Goal: Task Accomplishment & Management: Manage account settings

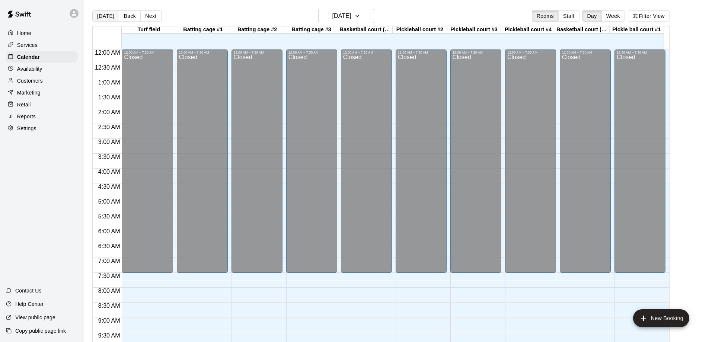
scroll to position [263, 0]
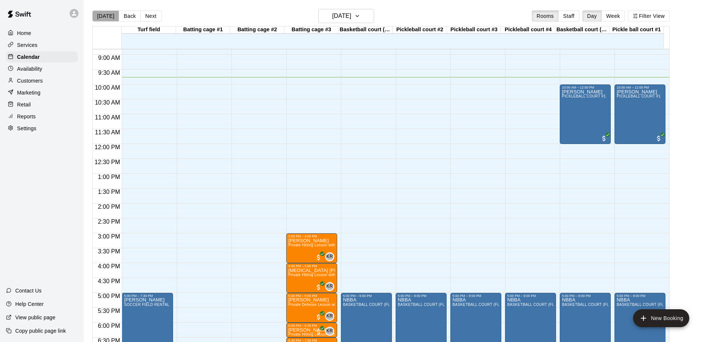
click at [108, 19] on button "[DATE]" at bounding box center [105, 15] width 27 height 11
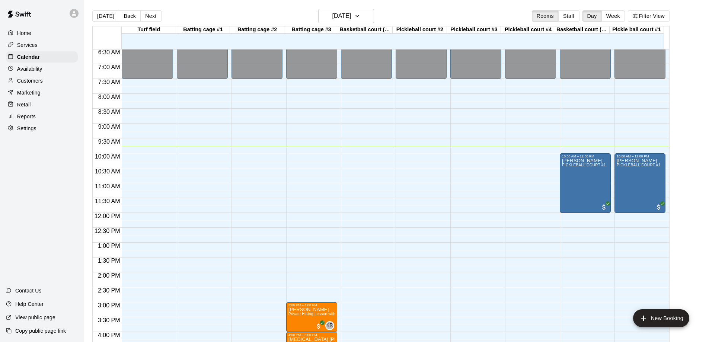
scroll to position [188, 0]
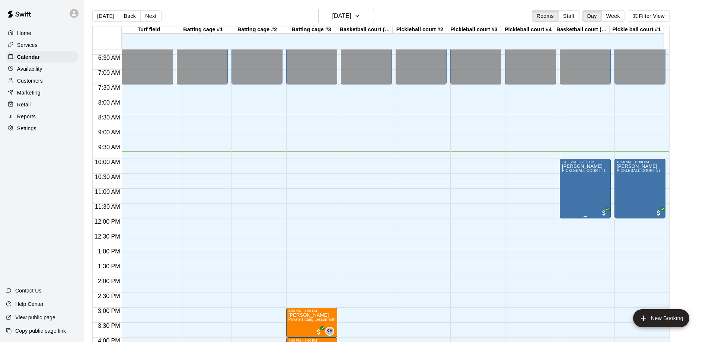
click at [571, 162] on div "10:00 AM – 12:00 PM" at bounding box center [585, 162] width 47 height 4
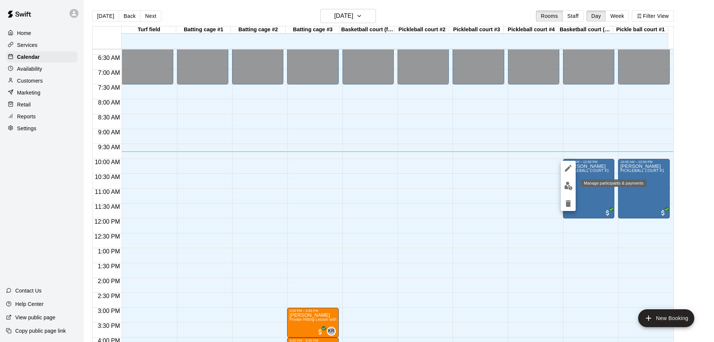
click at [568, 185] on img "edit" at bounding box center [568, 186] width 9 height 9
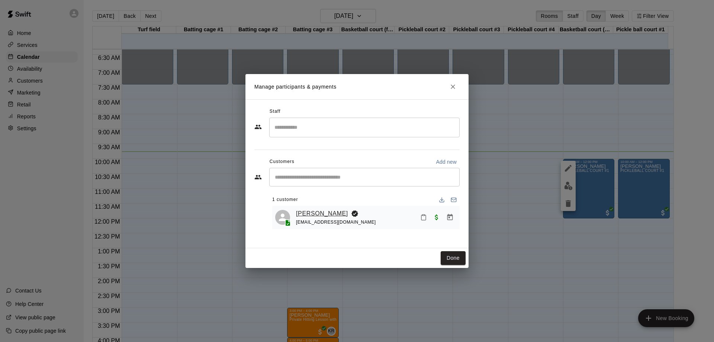
click at [315, 211] on link "[PERSON_NAME]" at bounding box center [322, 214] width 52 height 10
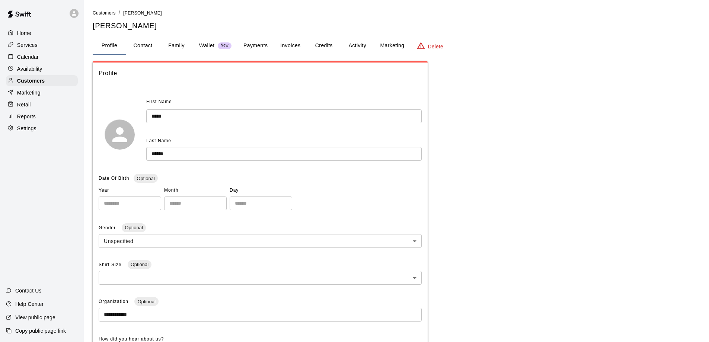
click at [147, 44] on button "Contact" at bounding box center [142, 46] width 33 height 18
select select "**"
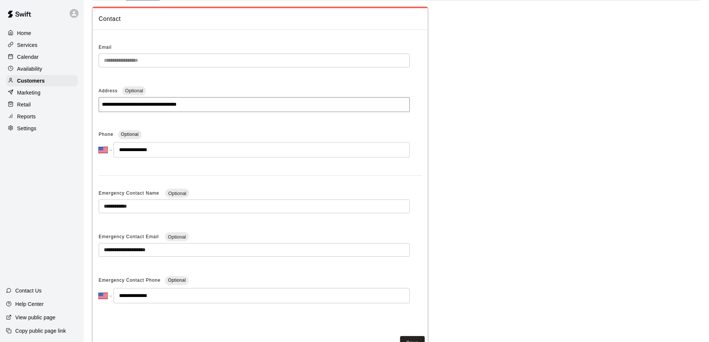
scroll to position [37, 0]
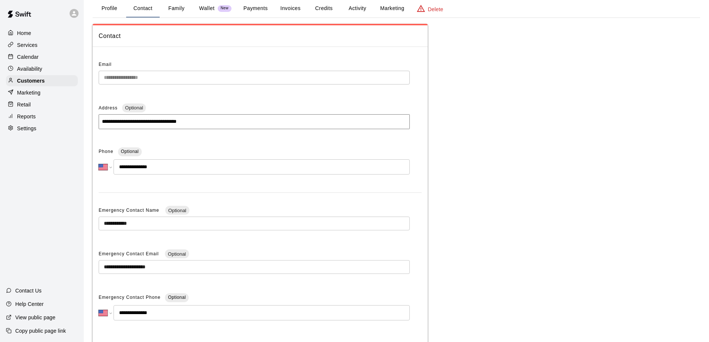
click at [23, 32] on p "Home" at bounding box center [24, 32] width 14 height 7
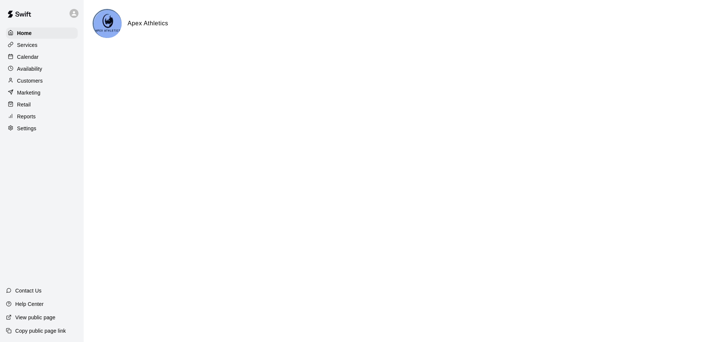
click at [29, 57] on p "Calendar" at bounding box center [28, 56] width 22 height 7
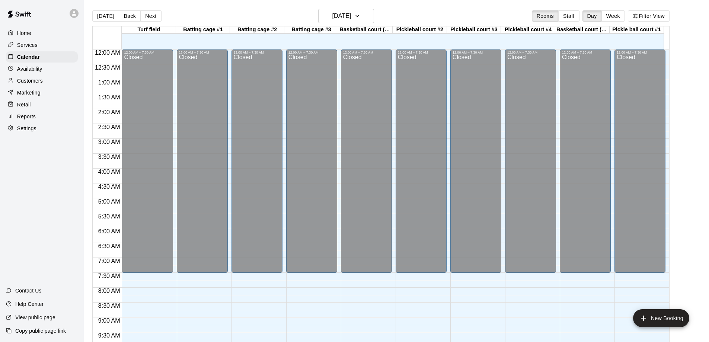
scroll to position [294, 0]
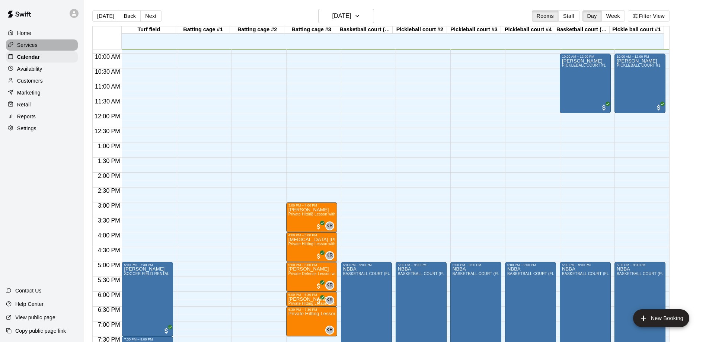
click at [28, 46] on p "Services" at bounding box center [27, 44] width 20 height 7
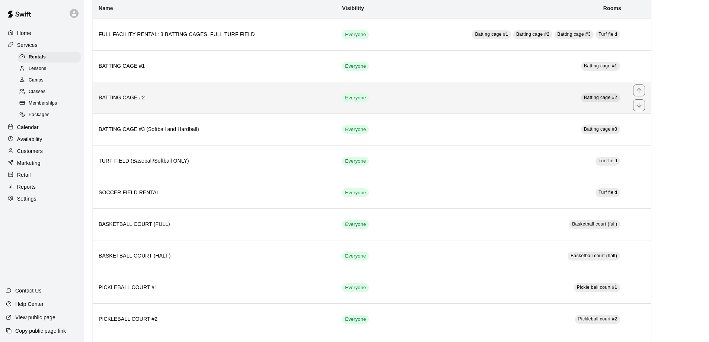
scroll to position [127, 0]
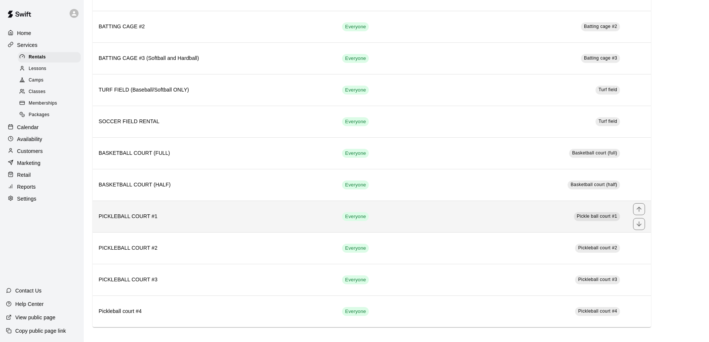
click at [131, 216] on h6 "PICKLEBALL COURT #1" at bounding box center [214, 216] width 231 height 8
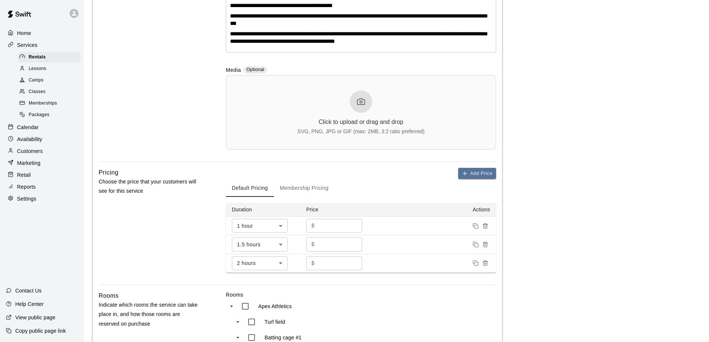
scroll to position [223, 0]
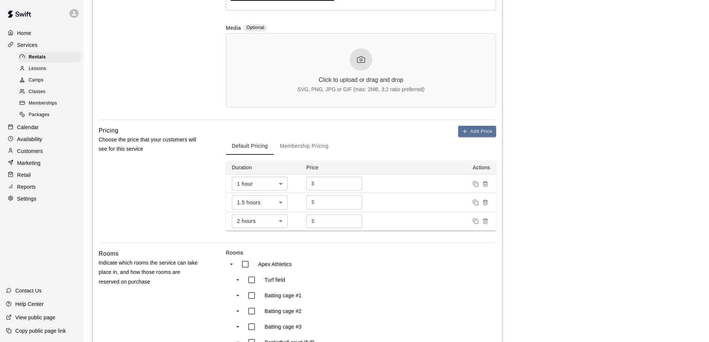
click at [136, 141] on p "Choose the price that your customers will see for this service" at bounding box center [150, 144] width 103 height 19
click at [142, 140] on p "Choose the price that your customers will see for this service" at bounding box center [150, 144] width 103 height 19
click at [147, 140] on p "Choose the price that your customers will see for this service" at bounding box center [150, 144] width 103 height 19
click at [332, 222] on input "**" at bounding box center [339, 221] width 45 height 14
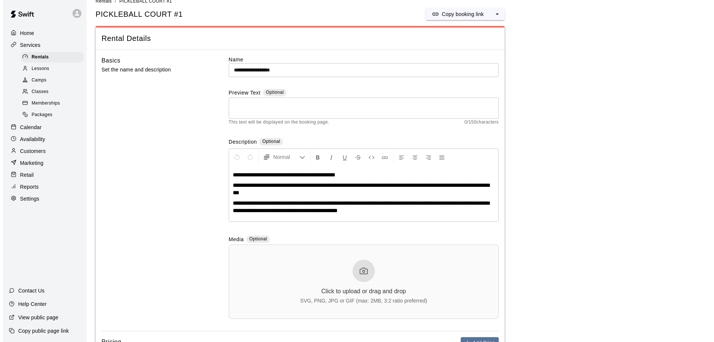
scroll to position [0, 0]
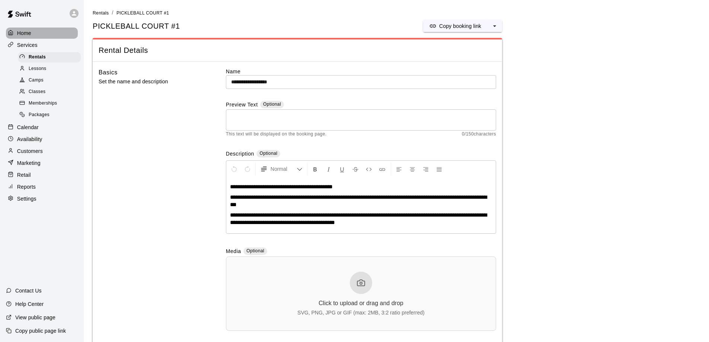
click at [24, 34] on p "Home" at bounding box center [24, 32] width 14 height 7
